Goal: Find specific page/section: Find specific page/section

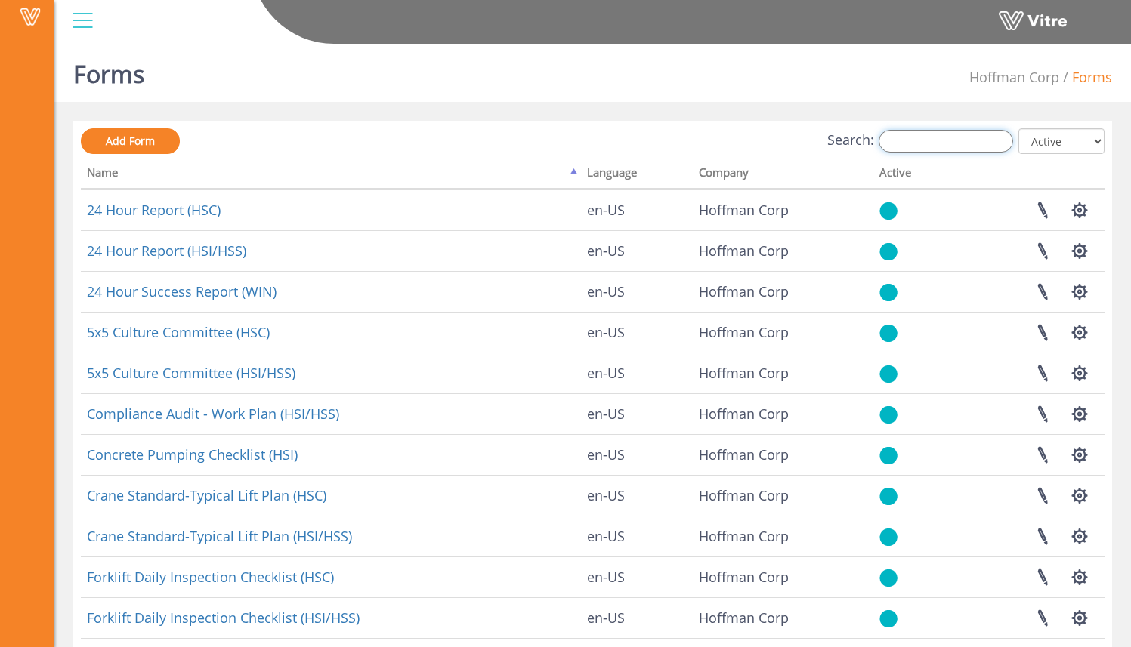
click at [923, 143] on input "Search:" at bounding box center [945, 141] width 134 height 23
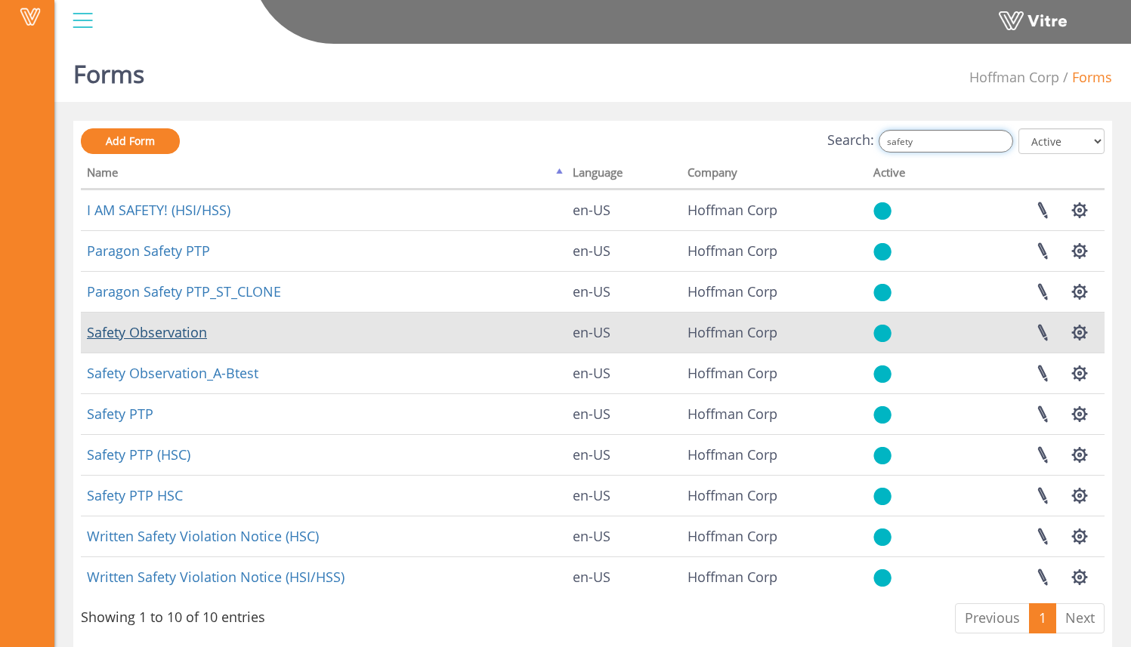
type input "safety"
click at [193, 335] on link "Safety Observation" at bounding box center [147, 332] width 120 height 18
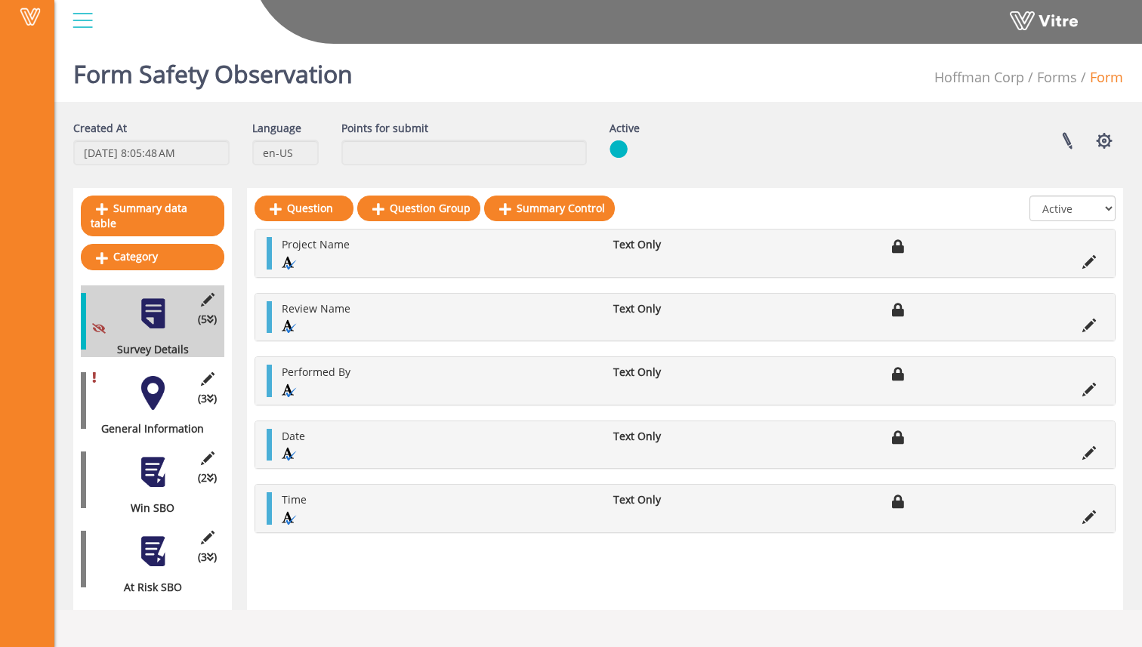
click at [81, 12] on div at bounding box center [83, 20] width 34 height 41
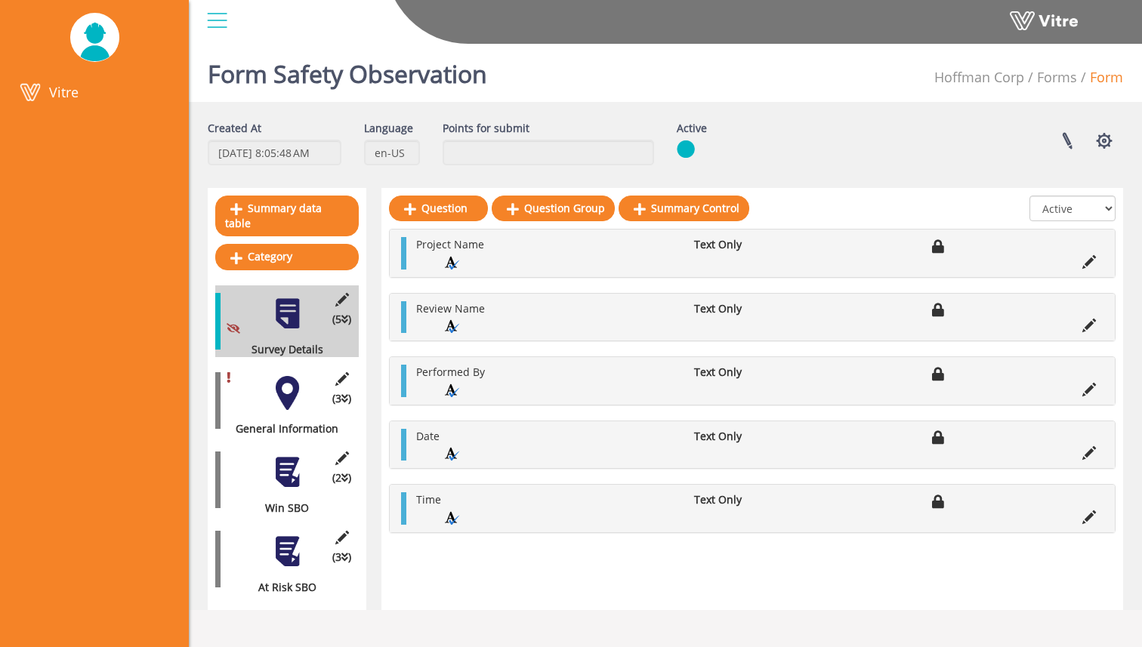
click at [214, 17] on div at bounding box center [217, 20] width 34 height 41
